Goal: Task Accomplishment & Management: Manage account settings

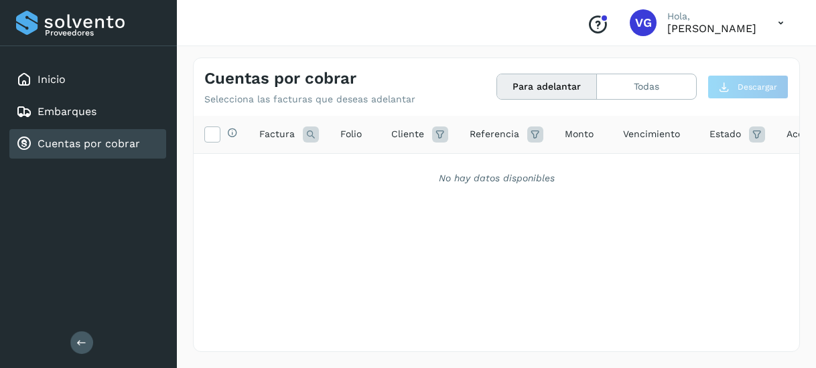
click at [529, 93] on button "Para adelantar" at bounding box center [547, 86] width 100 height 25
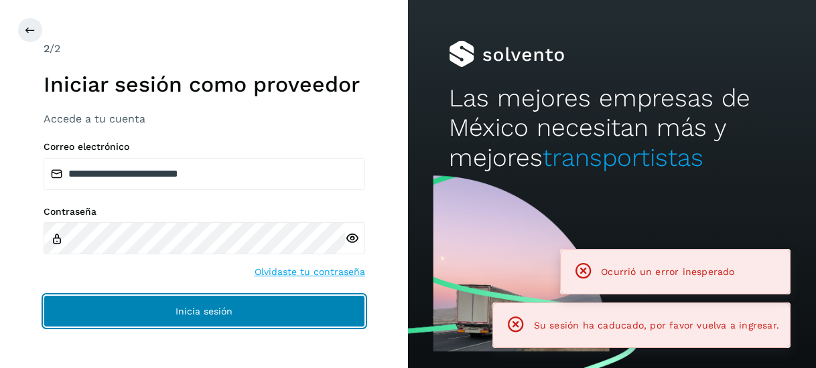
click at [130, 303] on button "Inicia sesión" at bounding box center [204, 311] width 321 height 32
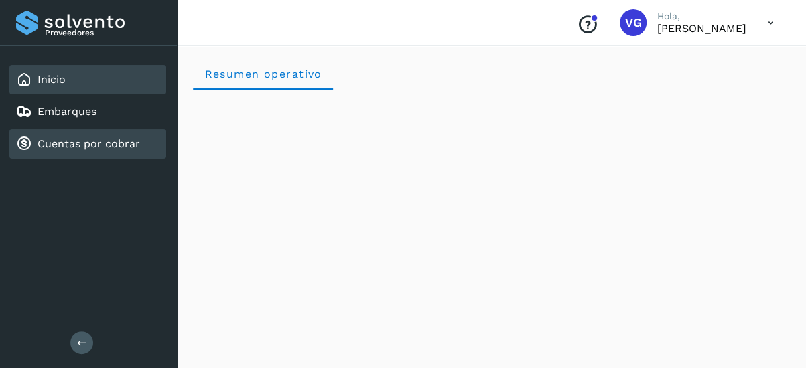
click at [109, 151] on div "Cuentas por cobrar" at bounding box center [78, 144] width 124 height 16
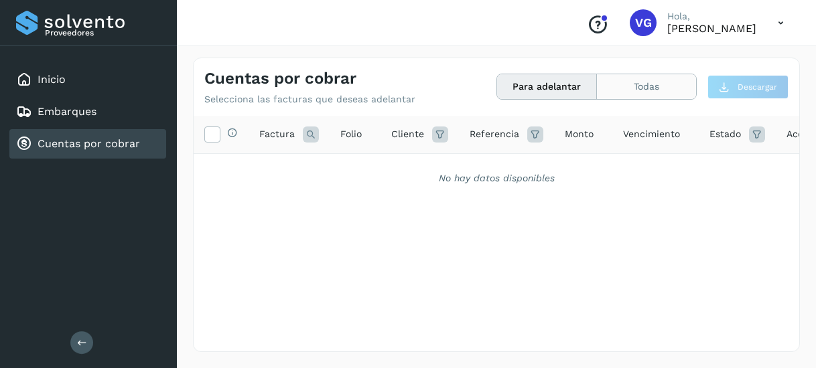
drag, startPoint x: 670, startPoint y: 100, endPoint x: 656, endPoint y: 83, distance: 21.9
click at [656, 83] on div "Cuentas por cobrar Selecciona las facturas que deseas adelantar Para adelantar …" at bounding box center [496, 81] width 605 height 47
click at [656, 83] on button "Todas" at bounding box center [646, 86] width 99 height 25
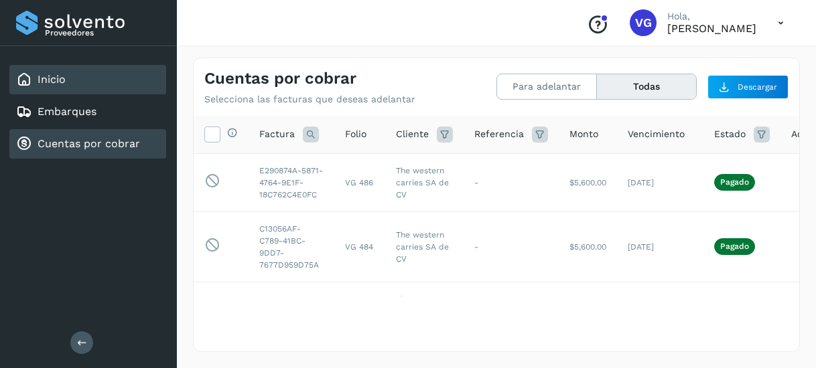
click at [75, 87] on div "Inicio" at bounding box center [87, 79] width 157 height 29
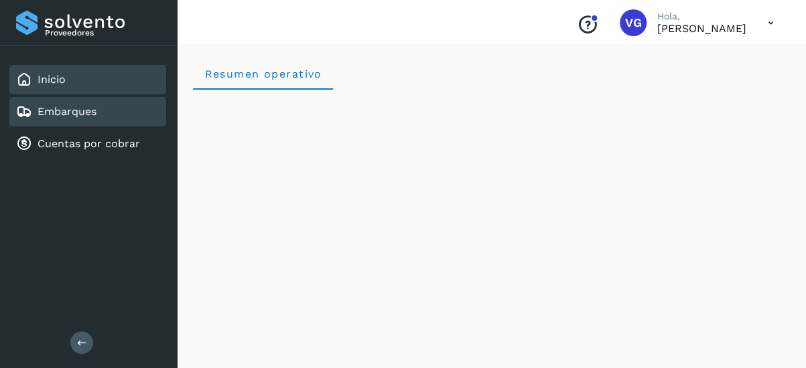
click at [96, 110] on link "Embarques" at bounding box center [66, 111] width 59 height 13
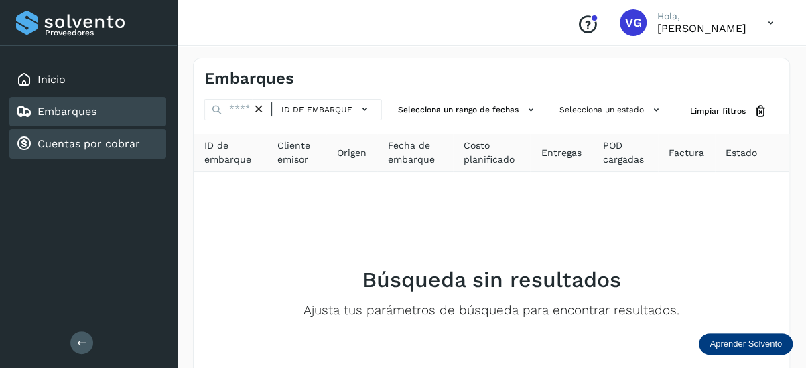
click at [129, 145] on link "Cuentas por cobrar" at bounding box center [88, 143] width 102 height 13
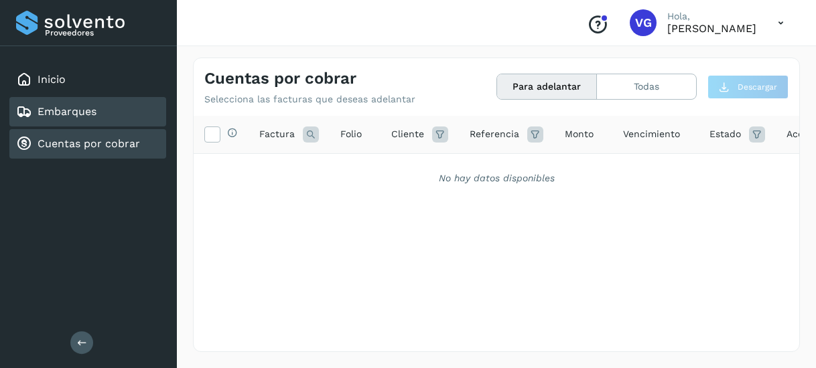
click at [72, 123] on div "Embarques" at bounding box center [87, 111] width 157 height 29
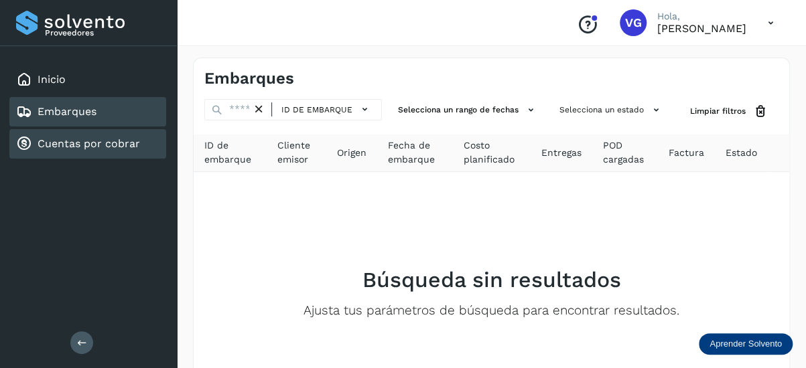
click at [104, 154] on div "Cuentas por cobrar" at bounding box center [87, 143] width 157 height 29
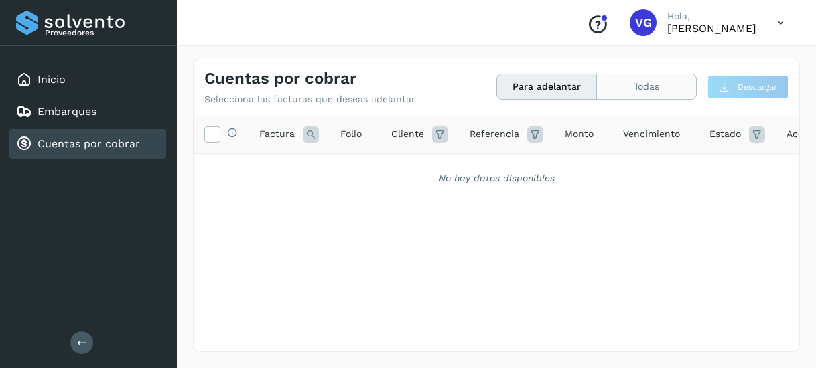
click at [629, 93] on button "Todas" at bounding box center [646, 86] width 99 height 25
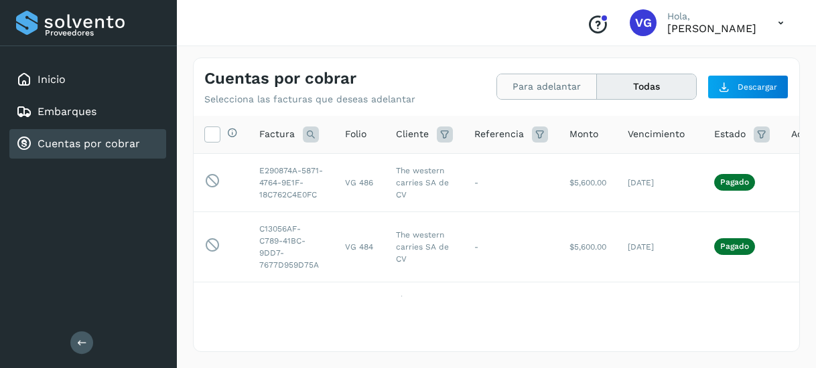
click at [597, 82] on button "Para adelantar" at bounding box center [646, 86] width 99 height 25
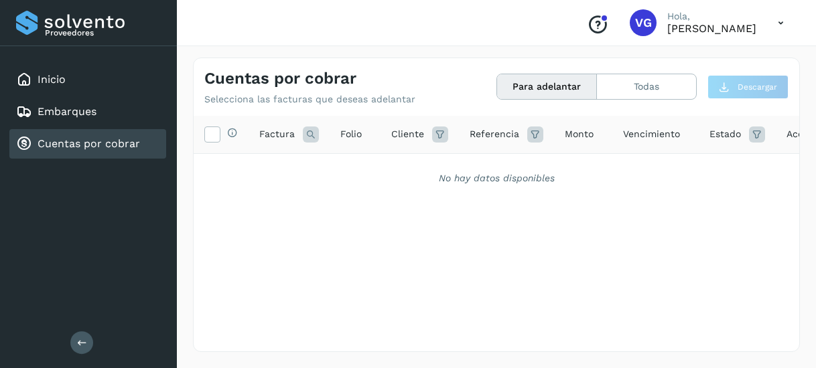
click at [587, 137] on span "Monto" at bounding box center [578, 134] width 29 height 14
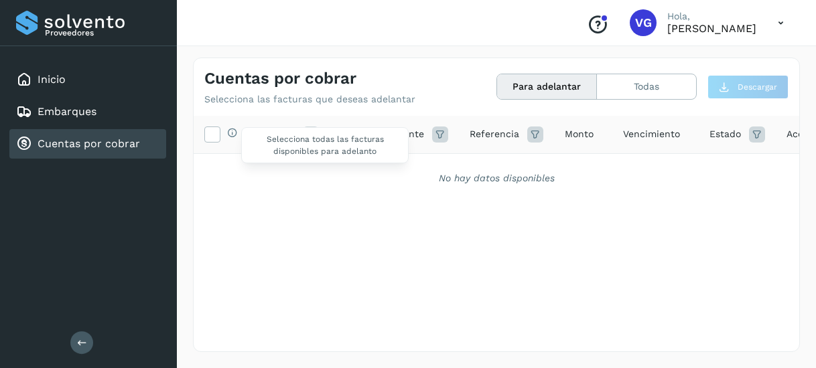
click at [232, 131] on icon at bounding box center [232, 132] width 11 height 11
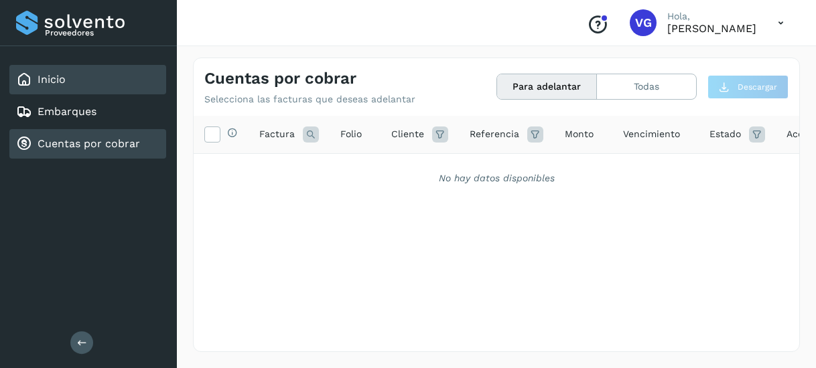
click at [48, 85] on link "Inicio" at bounding box center [51, 79] width 28 height 13
